Goal: Check status: Check status

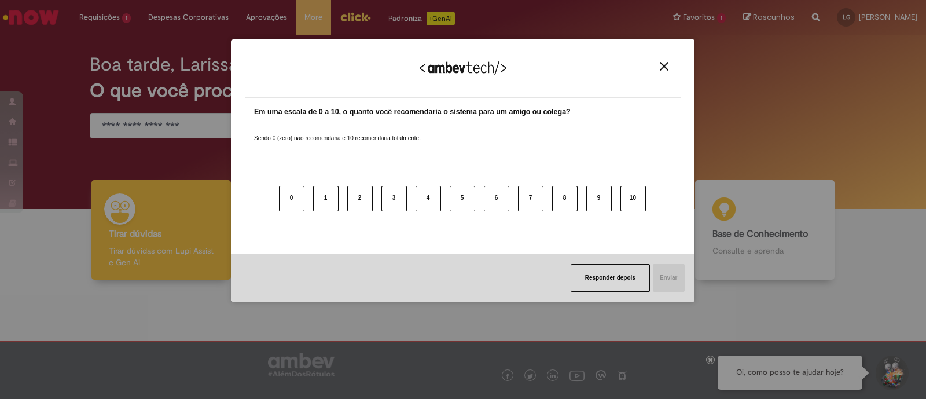
click at [662, 68] on img "Close" at bounding box center [664, 66] width 9 height 9
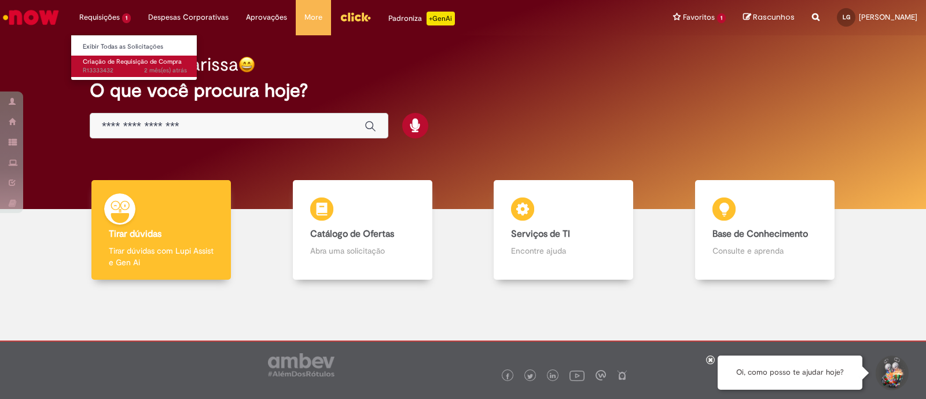
click at [131, 59] on span "Criação de Requisição de Compra" at bounding box center [132, 61] width 99 height 9
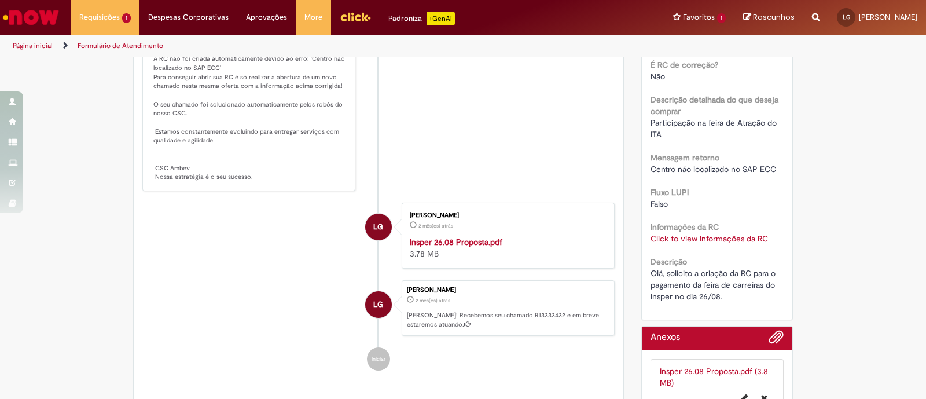
scroll to position [283, 0]
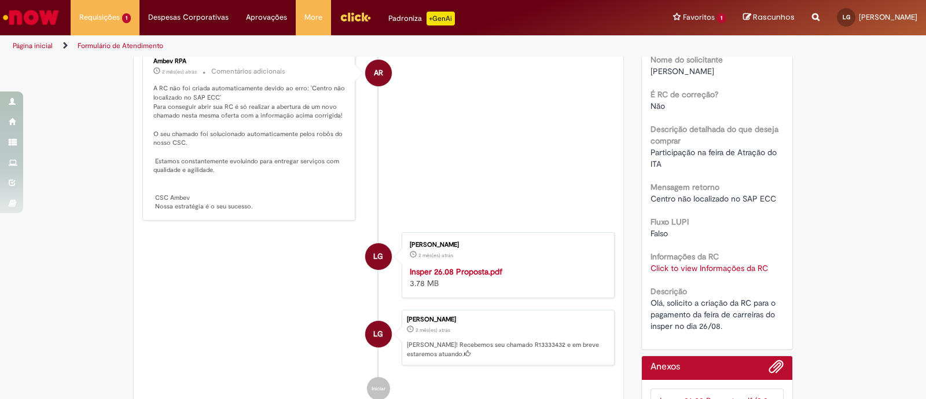
click at [732, 263] on link "Click to view Informações da RC" at bounding box center [710, 268] width 118 height 10
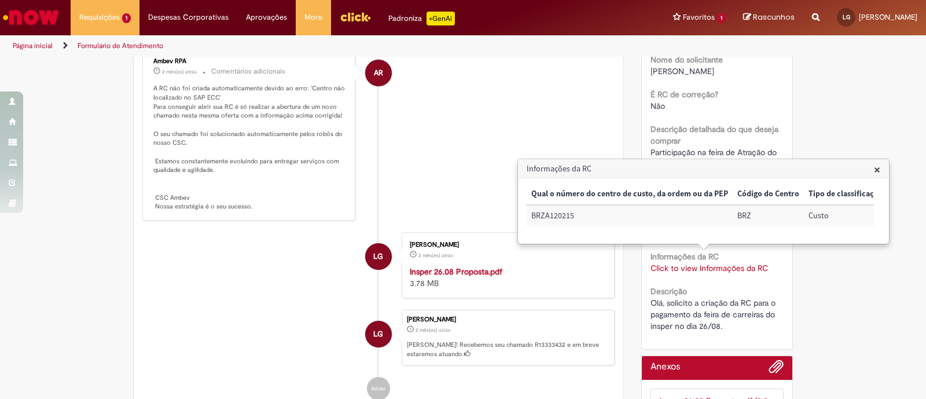
click at [553, 215] on td "BRZA120215" at bounding box center [630, 215] width 206 height 21
copy td "BRZA120215"
click at [879, 169] on span "×" at bounding box center [878, 170] width 6 height 16
